Goal: Information Seeking & Learning: Learn about a topic

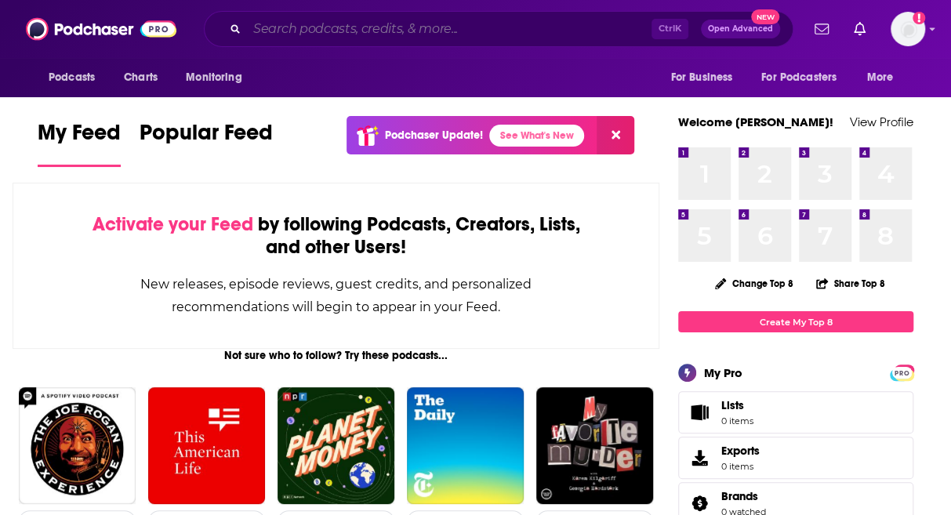
click at [535, 34] on input "Search podcasts, credits, & more..." at bounding box center [449, 28] width 404 height 25
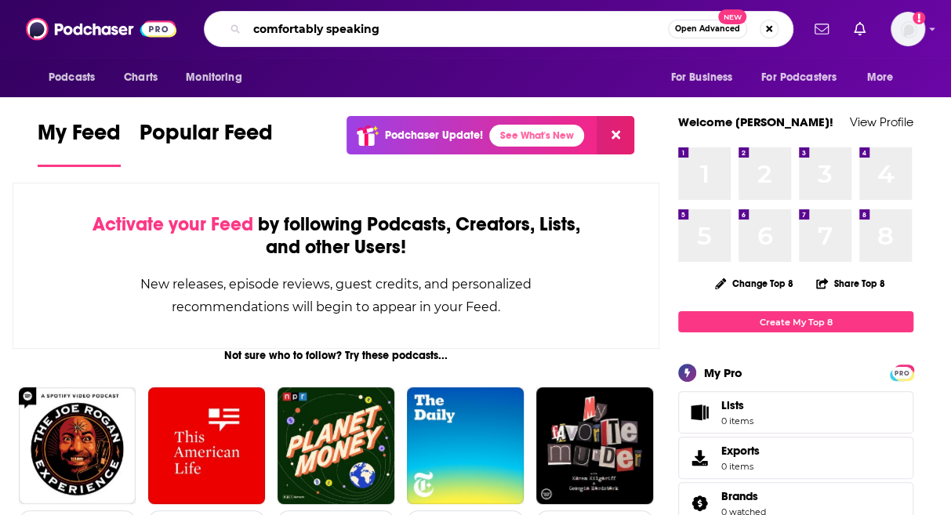
type input "comfortably speaking"
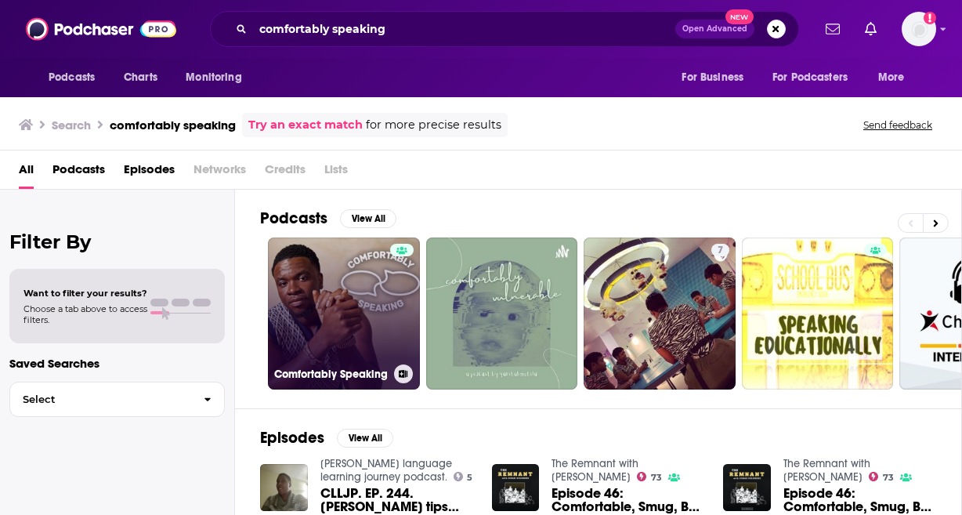
click at [356, 293] on link "Comfortably Speaking" at bounding box center [344, 313] width 152 height 152
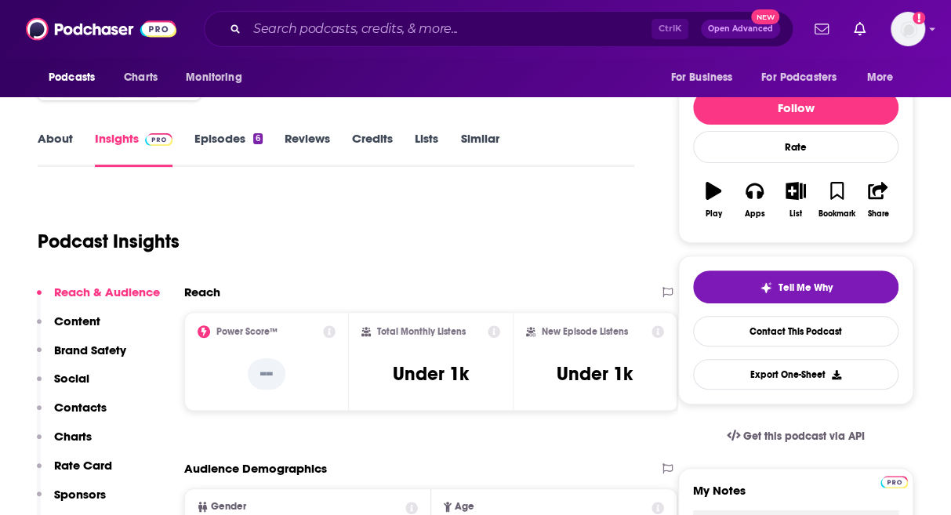
scroll to position [78, 0]
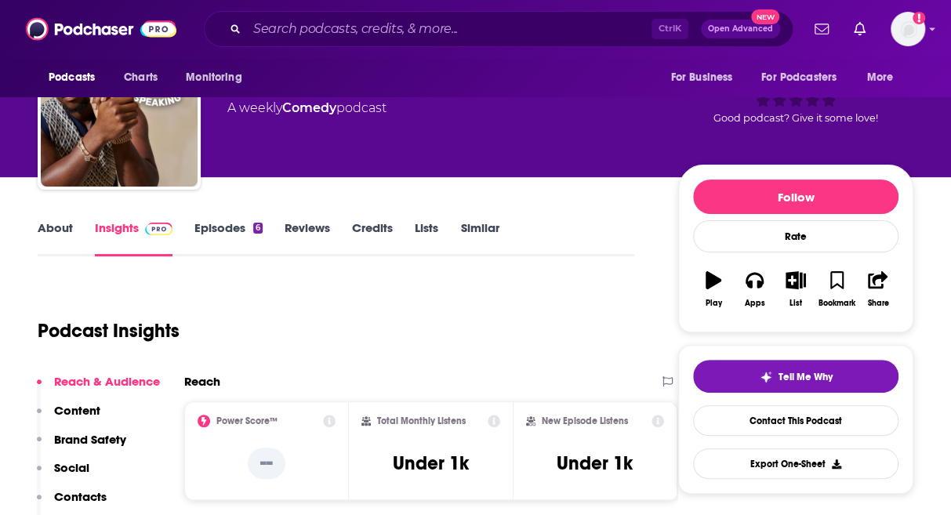
click at [237, 244] on link "Episodes 6" at bounding box center [228, 238] width 68 height 36
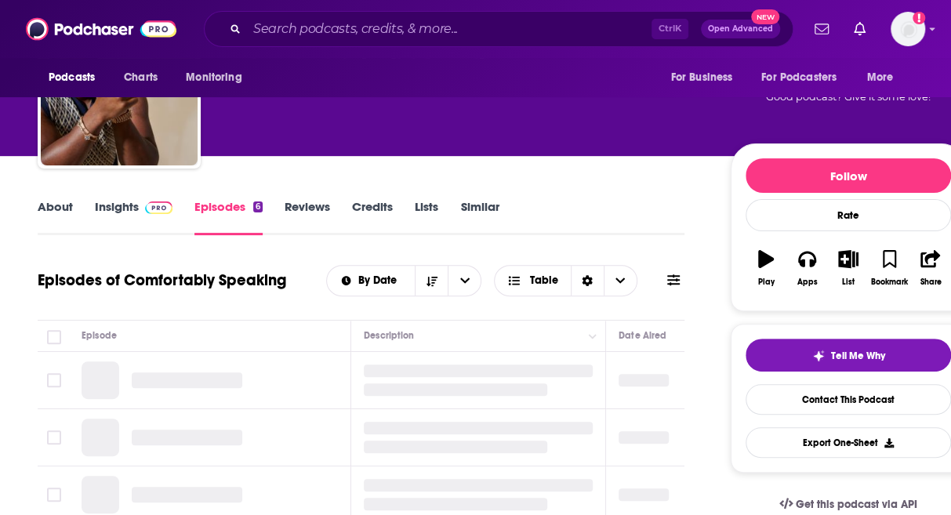
scroll to position [157, 0]
